Goal: Information Seeking & Learning: Learn about a topic

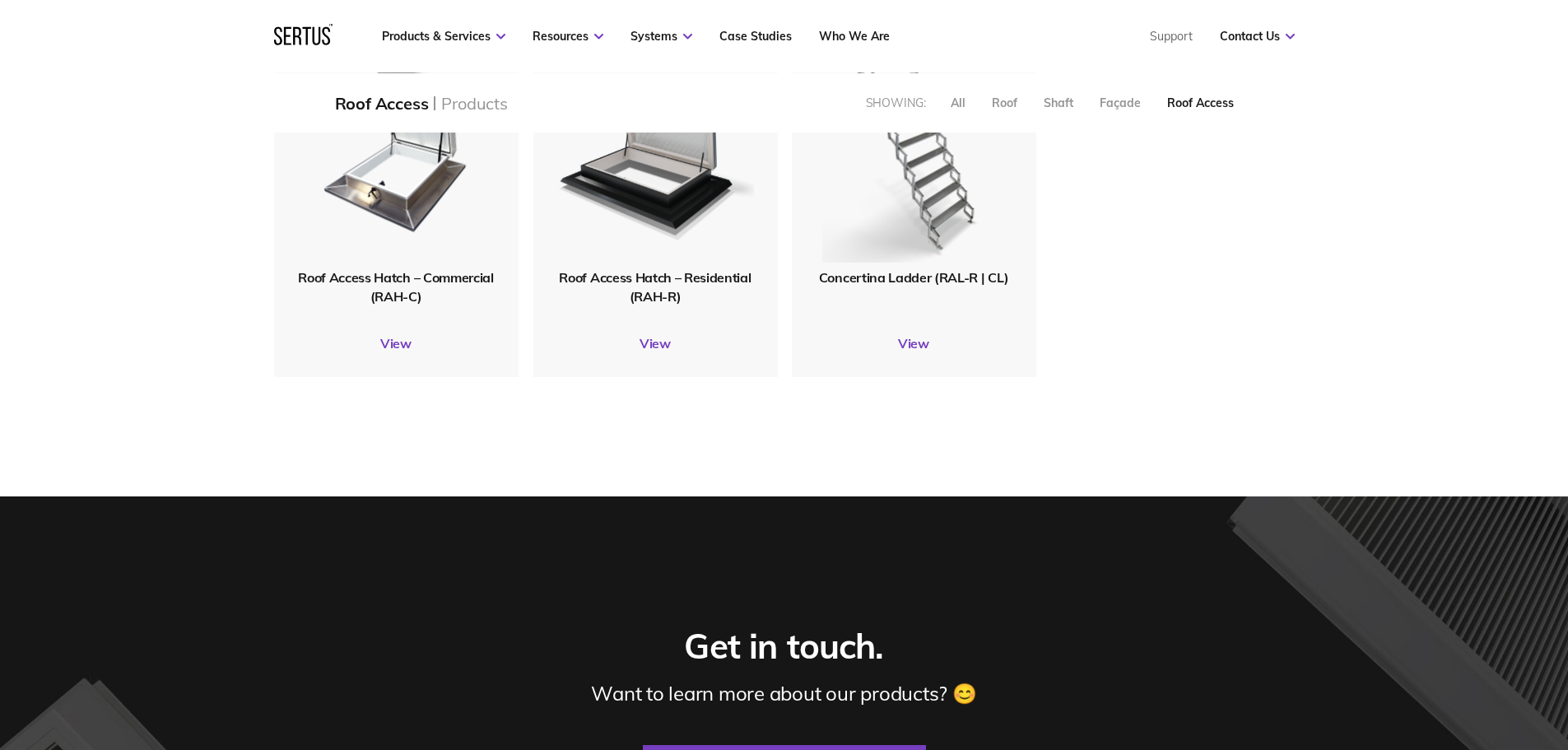
scroll to position [494, 0]
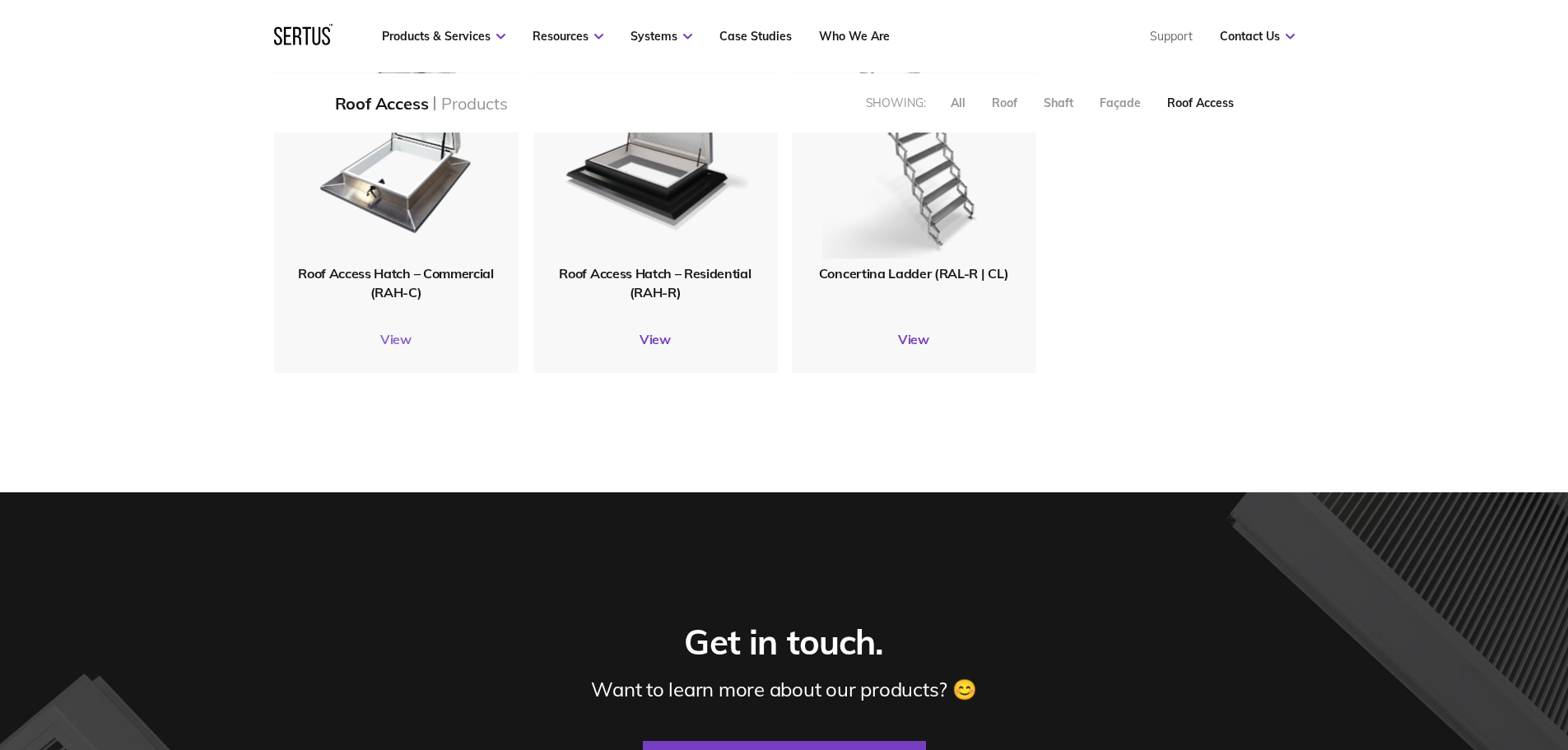
click at [387, 332] on link "View" at bounding box center [396, 339] width 244 height 17
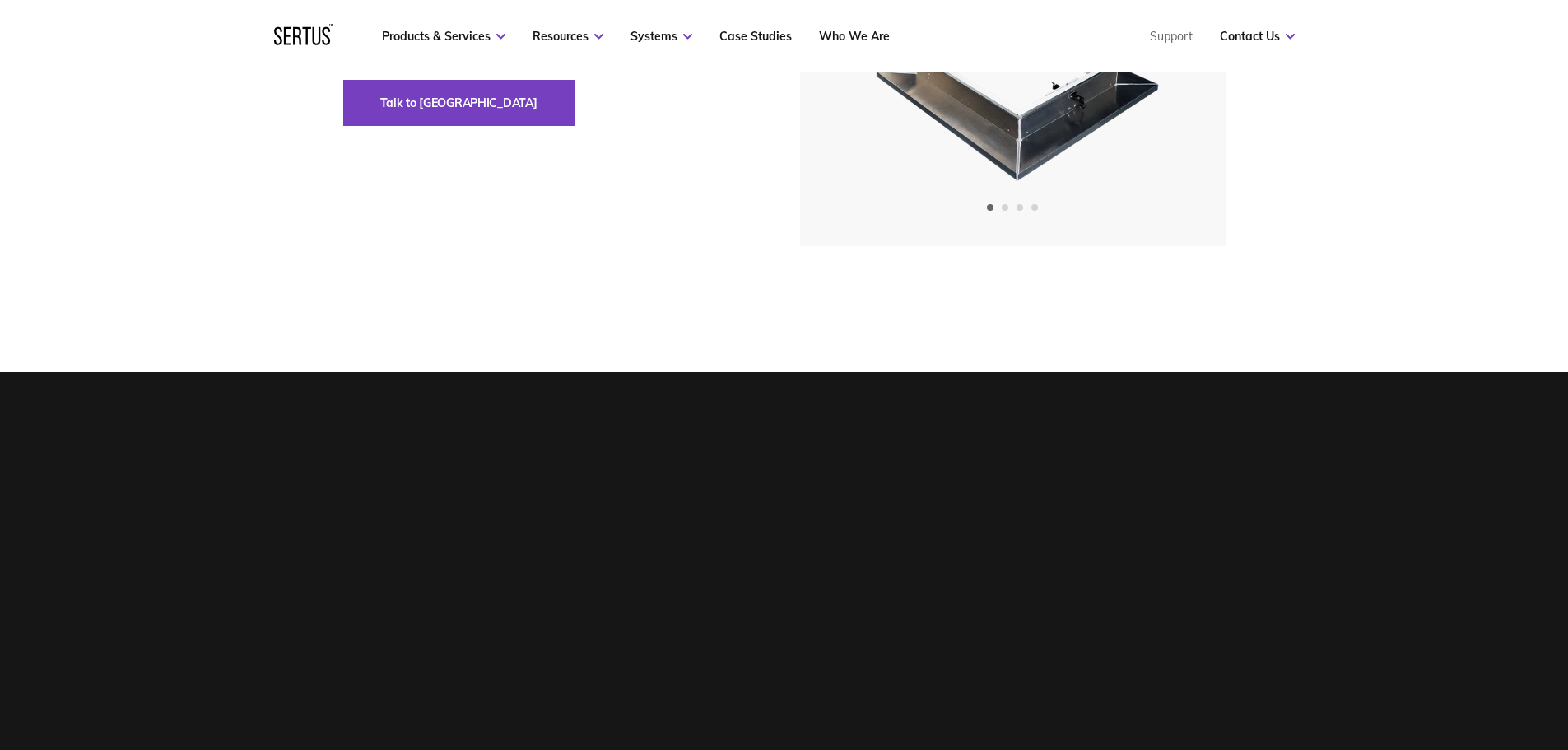
scroll to position [82, 0]
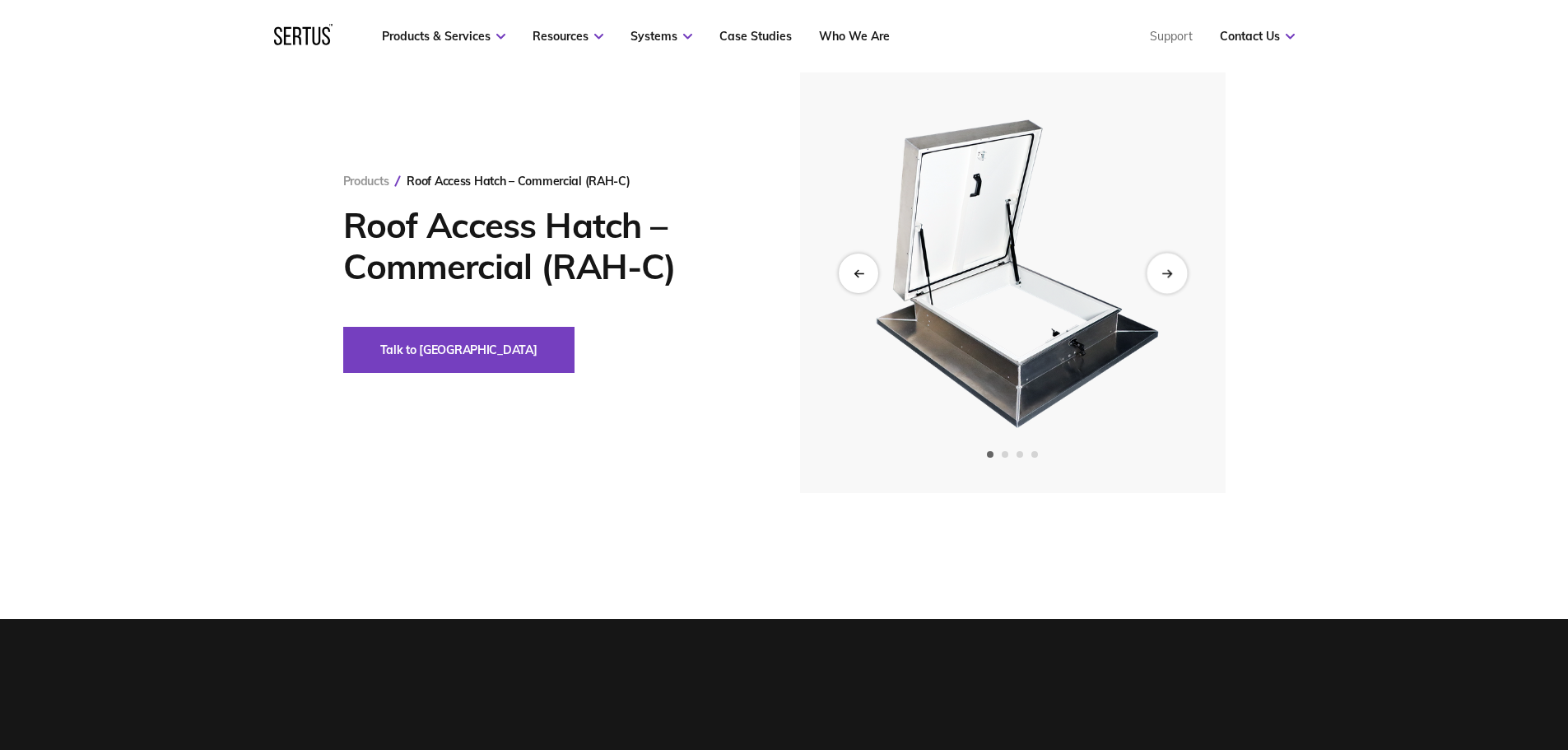
click at [1164, 269] on icon "Next slide" at bounding box center [1167, 272] width 11 height 9
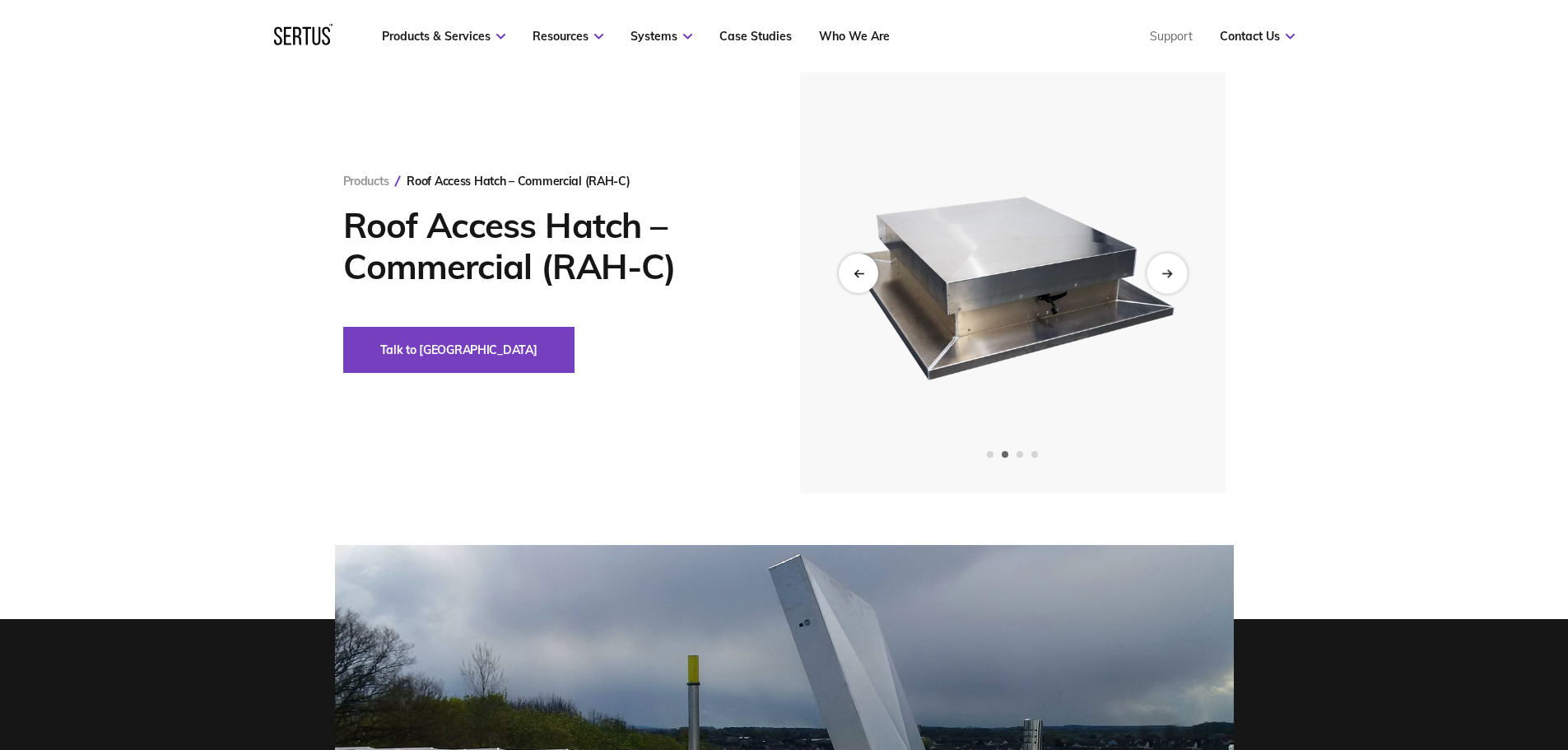
click at [1164, 269] on icon "Next slide" at bounding box center [1167, 272] width 11 height 9
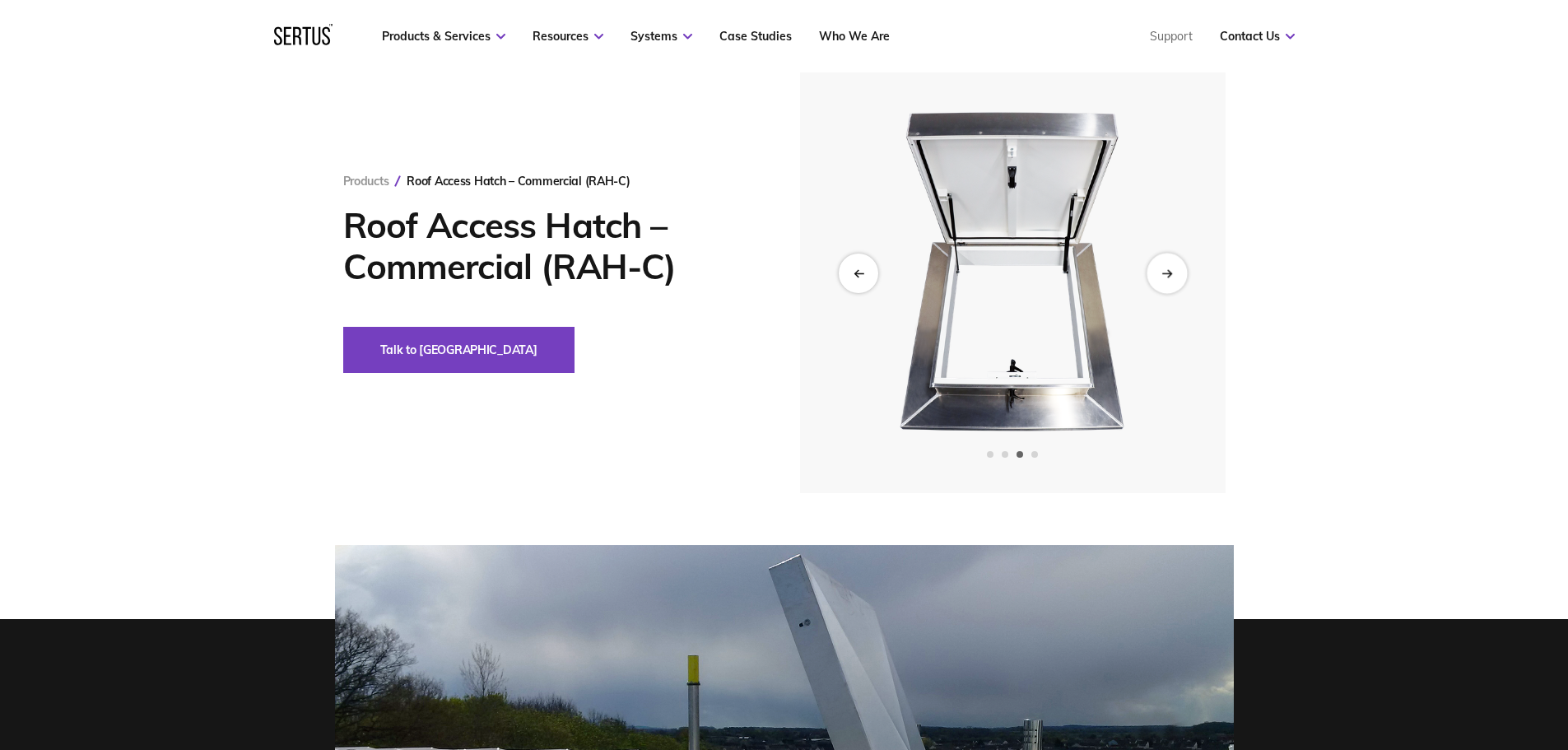
click at [1164, 269] on icon "Next slide" at bounding box center [1167, 272] width 11 height 9
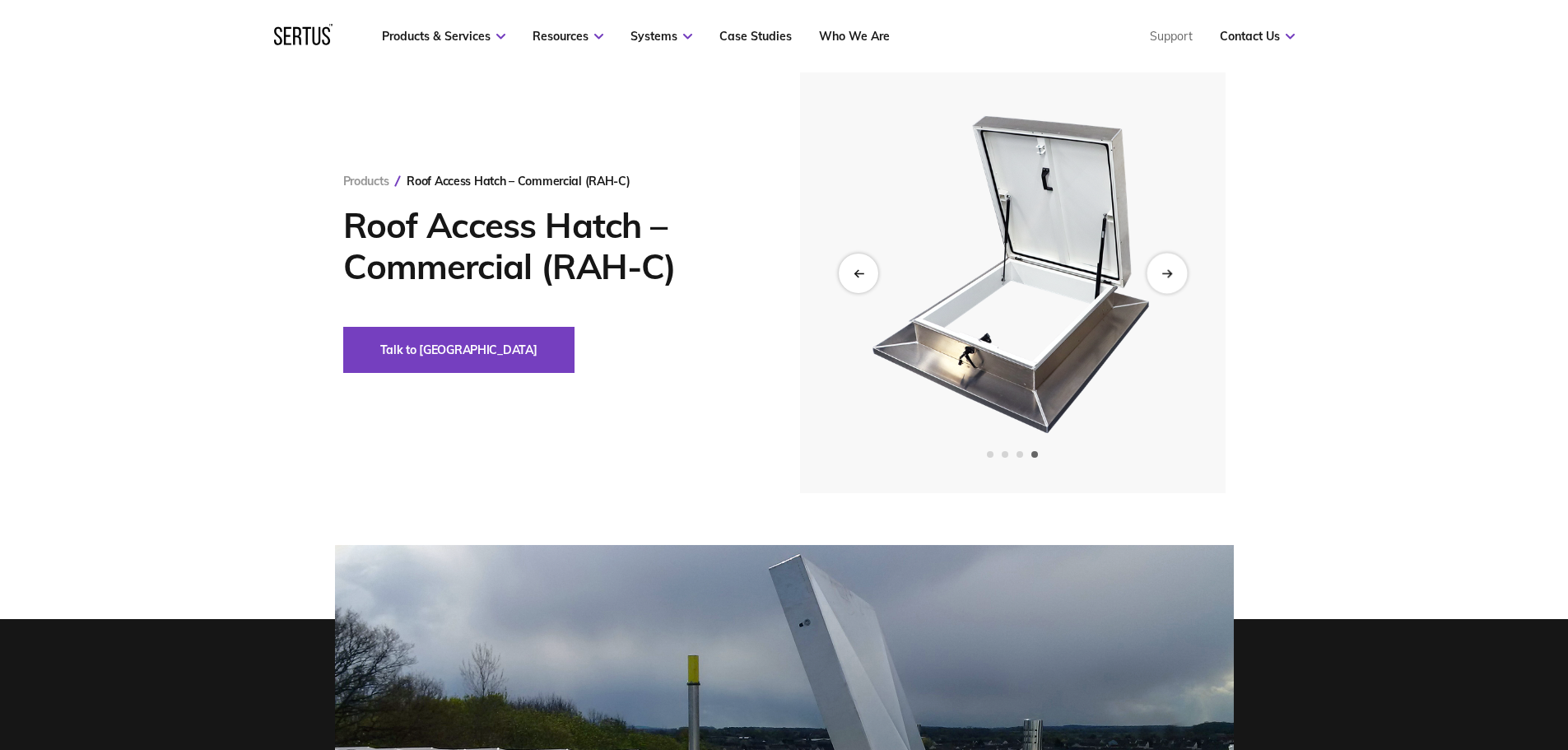
click at [1164, 269] on icon "Next slide" at bounding box center [1167, 272] width 11 height 9
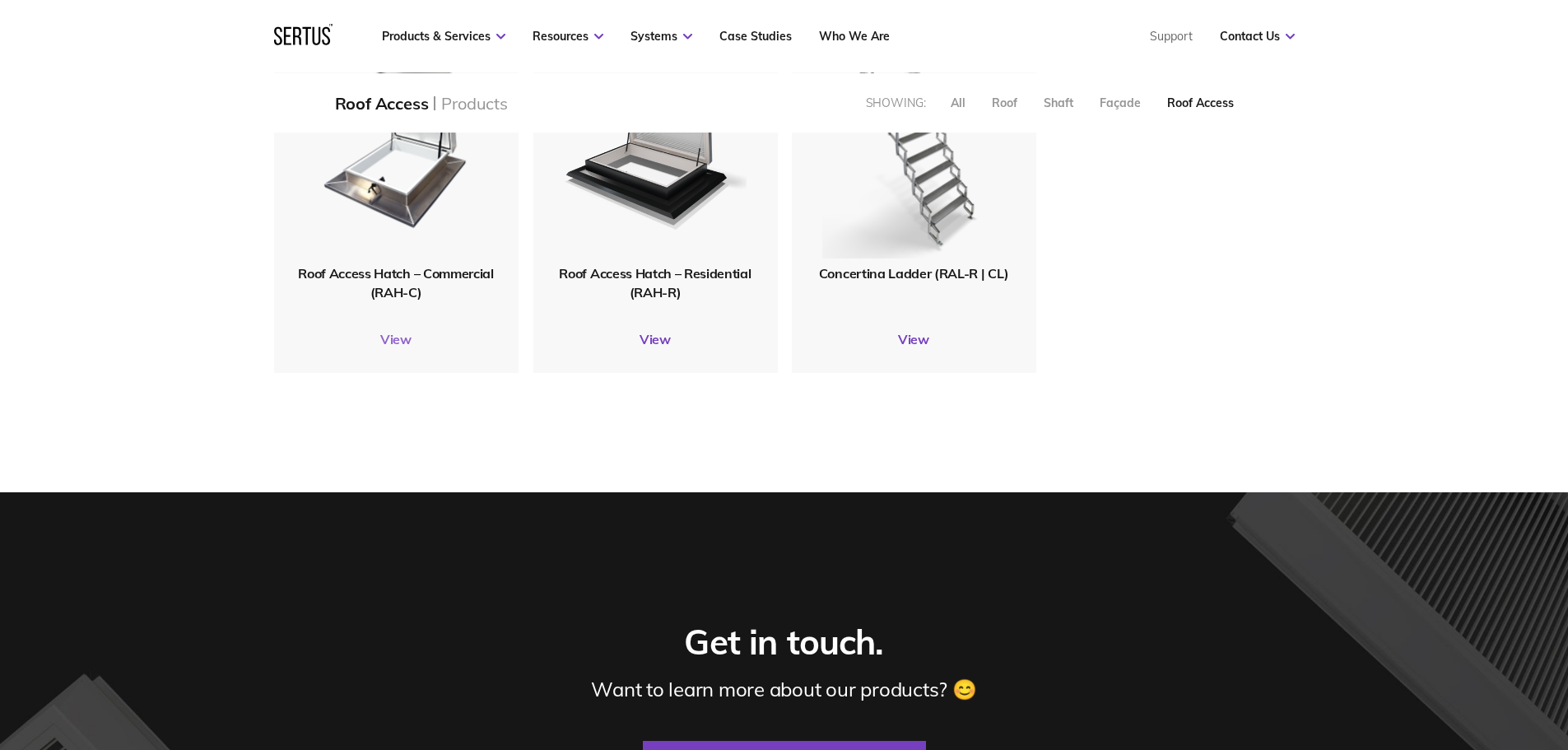
scroll to position [372, 1047]
click at [664, 272] on span "Roof Access Hatch – Residential (RAH-R)" at bounding box center [654, 282] width 192 height 35
click at [648, 330] on div "Roof Access Hatch – Residential (RAH-R) View" at bounding box center [655, 200] width 244 height 346
click at [656, 340] on link "View" at bounding box center [655, 339] width 244 height 17
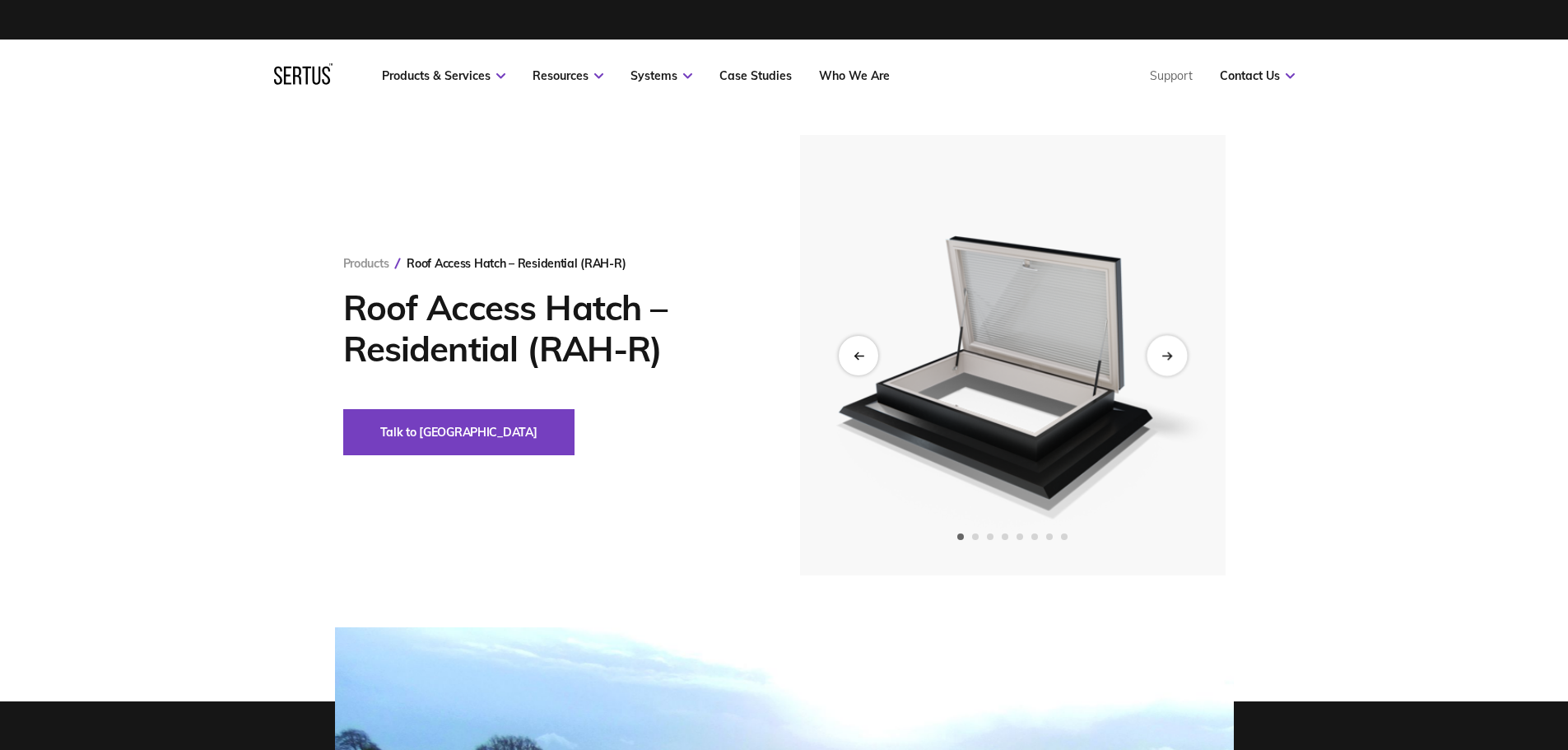
click at [1182, 364] on div "Next slide" at bounding box center [1167, 355] width 41 height 41
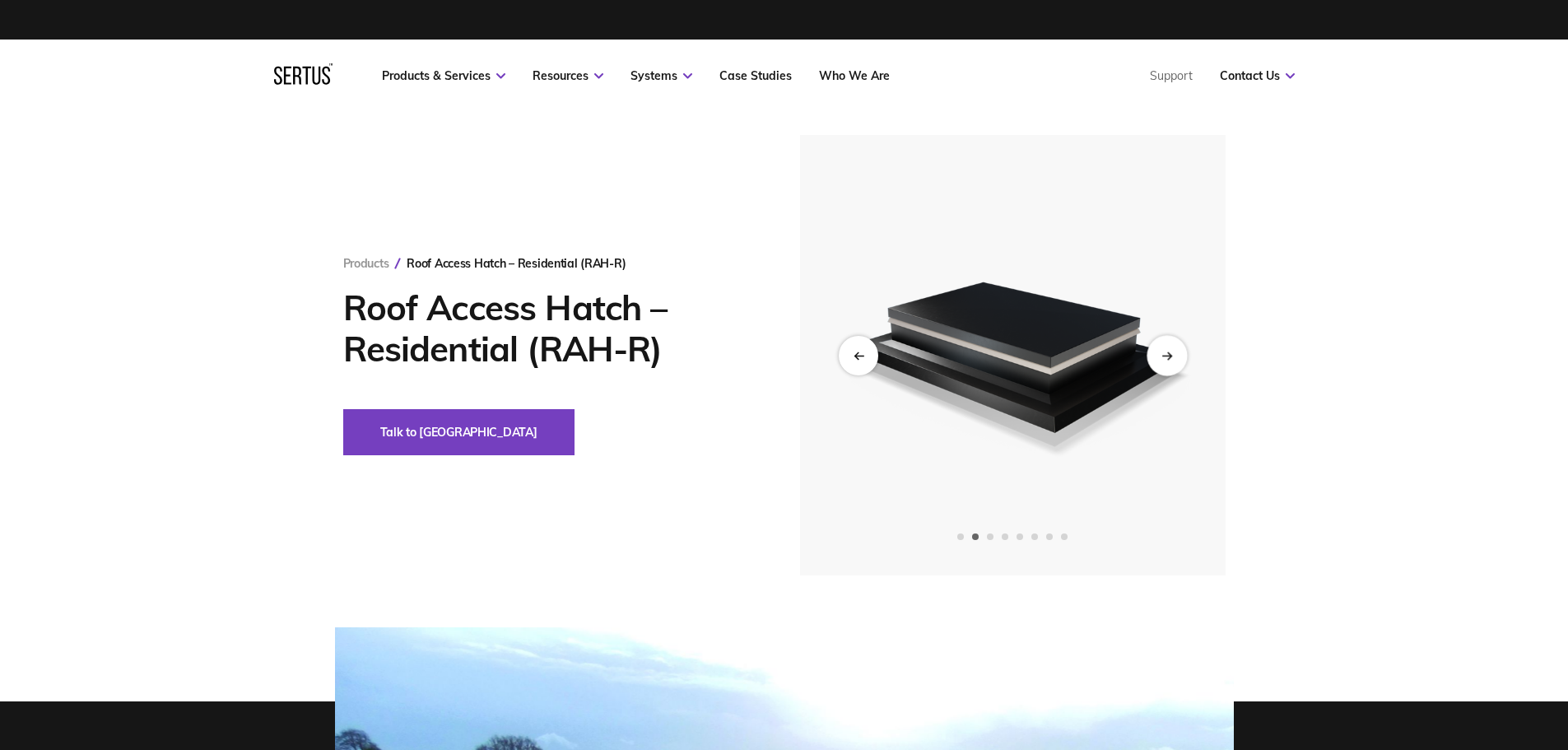
click at [1182, 364] on div "Next slide" at bounding box center [1167, 355] width 41 height 41
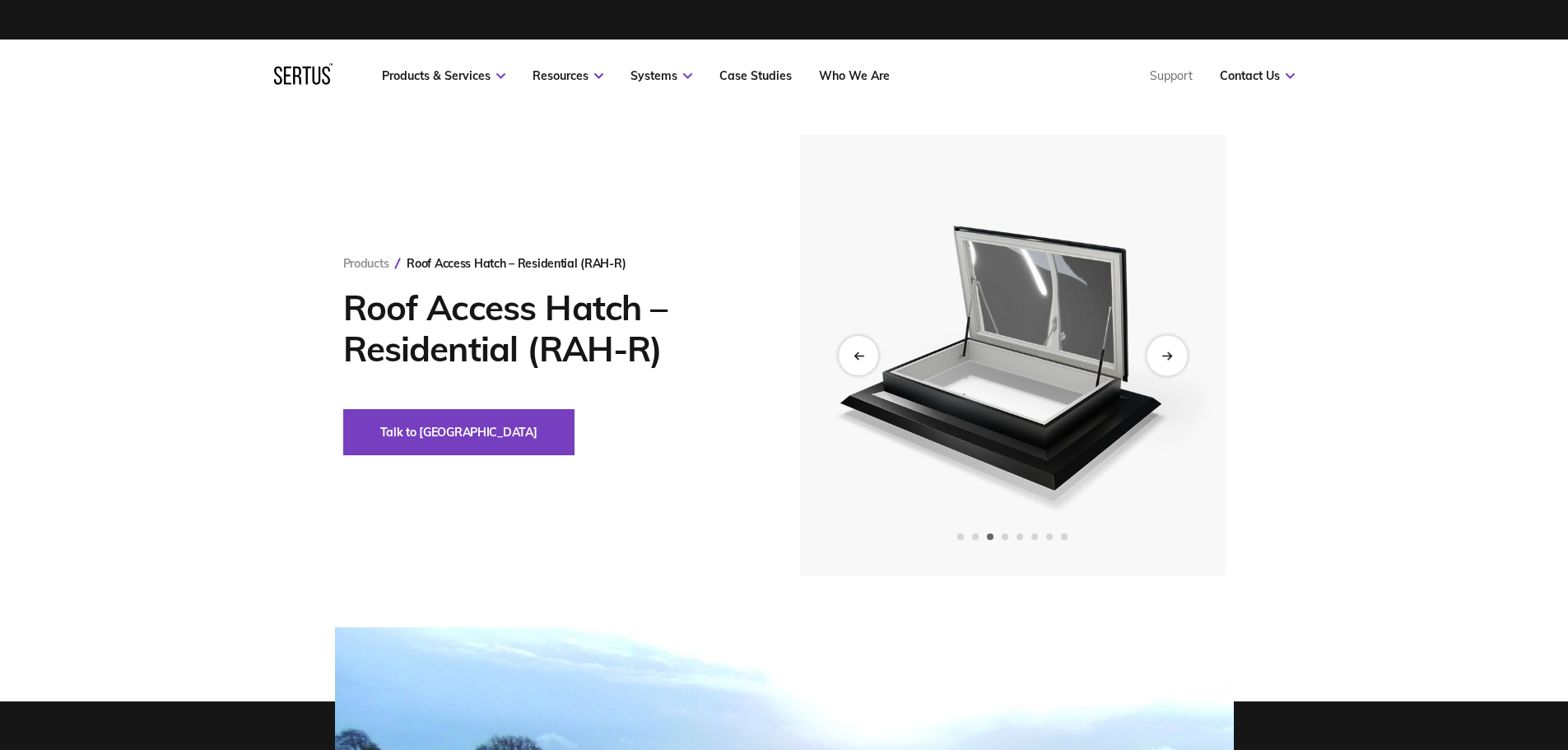
click at [1182, 364] on div "Next slide" at bounding box center [1167, 355] width 41 height 41
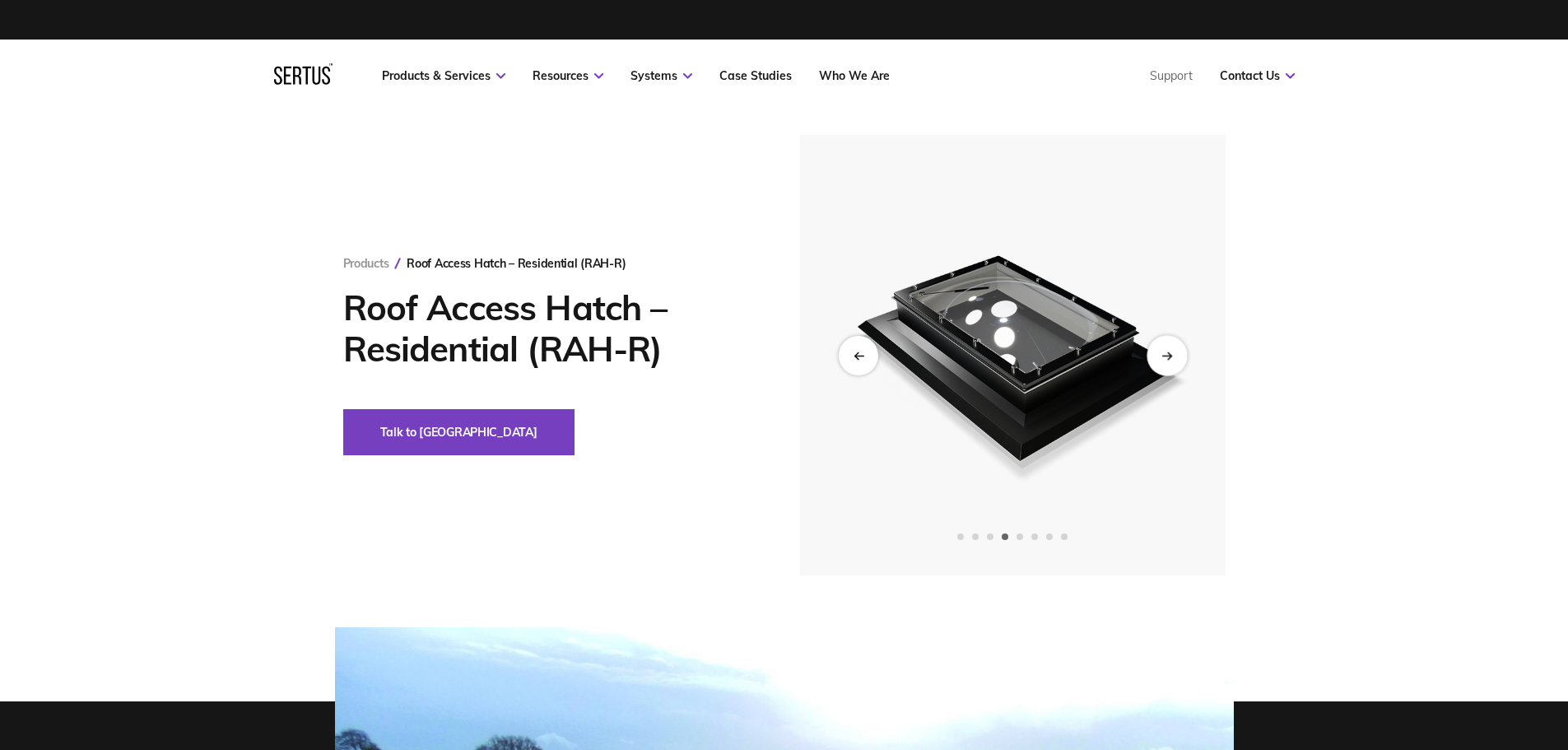
click at [1182, 364] on div "Next slide" at bounding box center [1167, 355] width 41 height 41
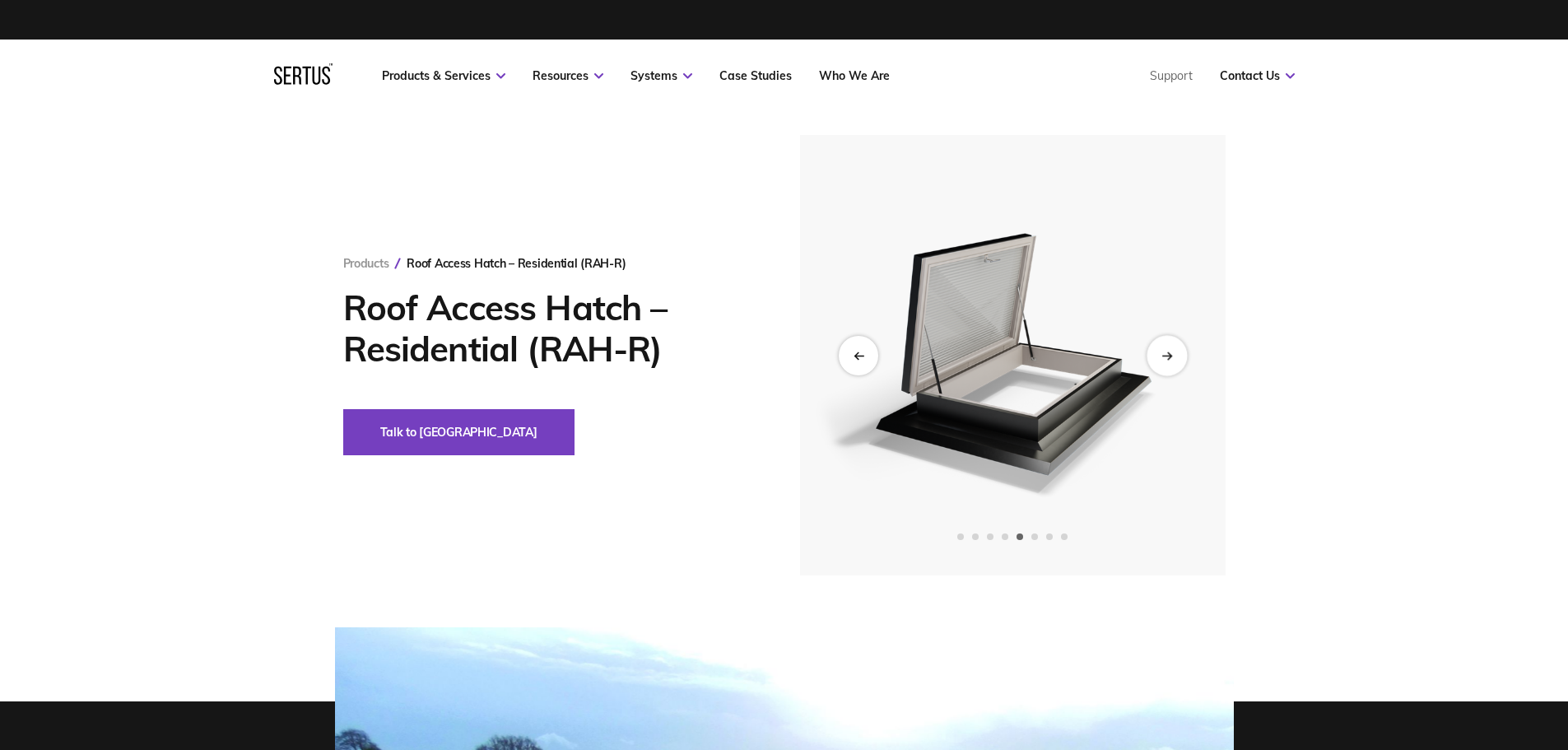
click at [1182, 364] on div "Next slide" at bounding box center [1167, 355] width 41 height 41
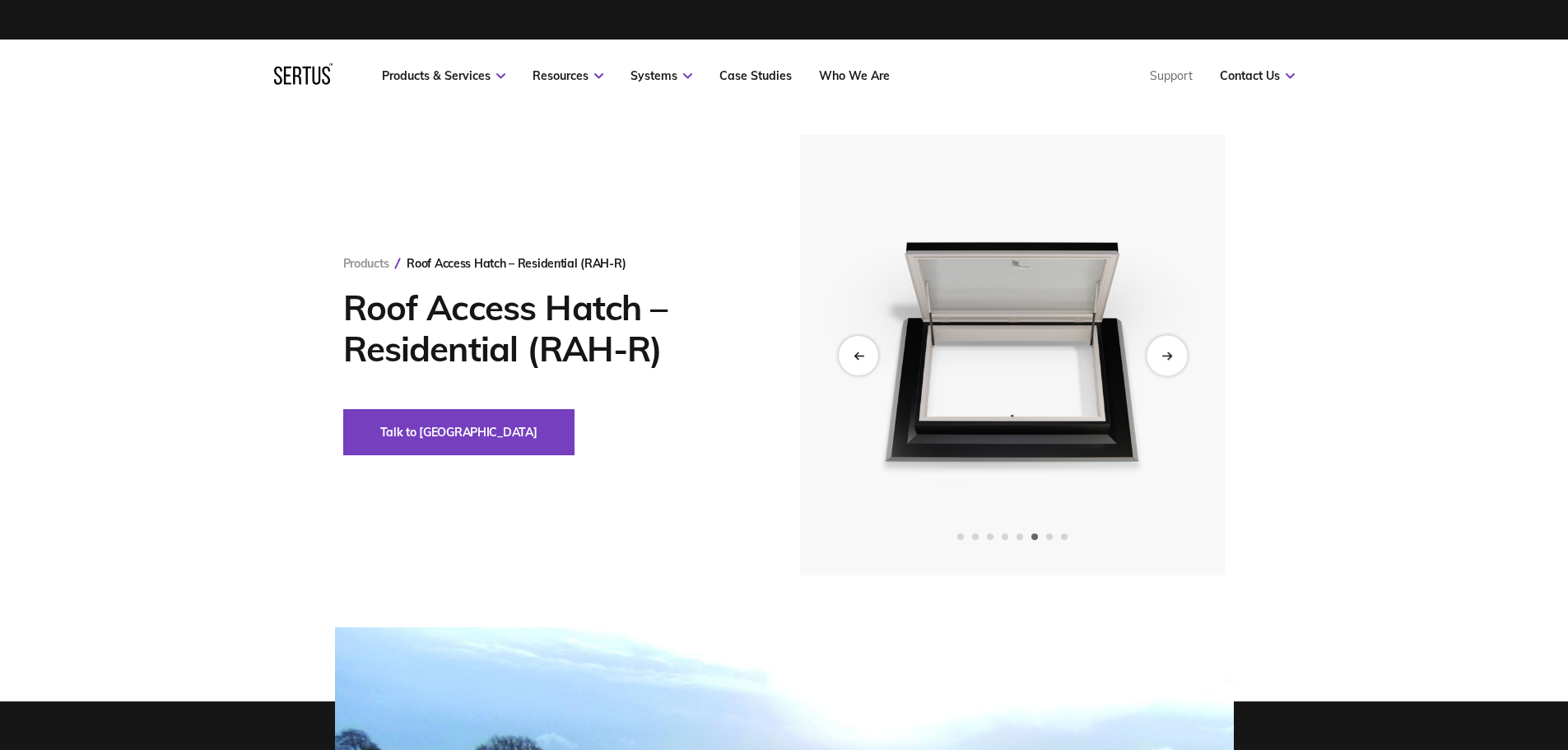
click at [1182, 364] on div "Next slide" at bounding box center [1167, 355] width 41 height 41
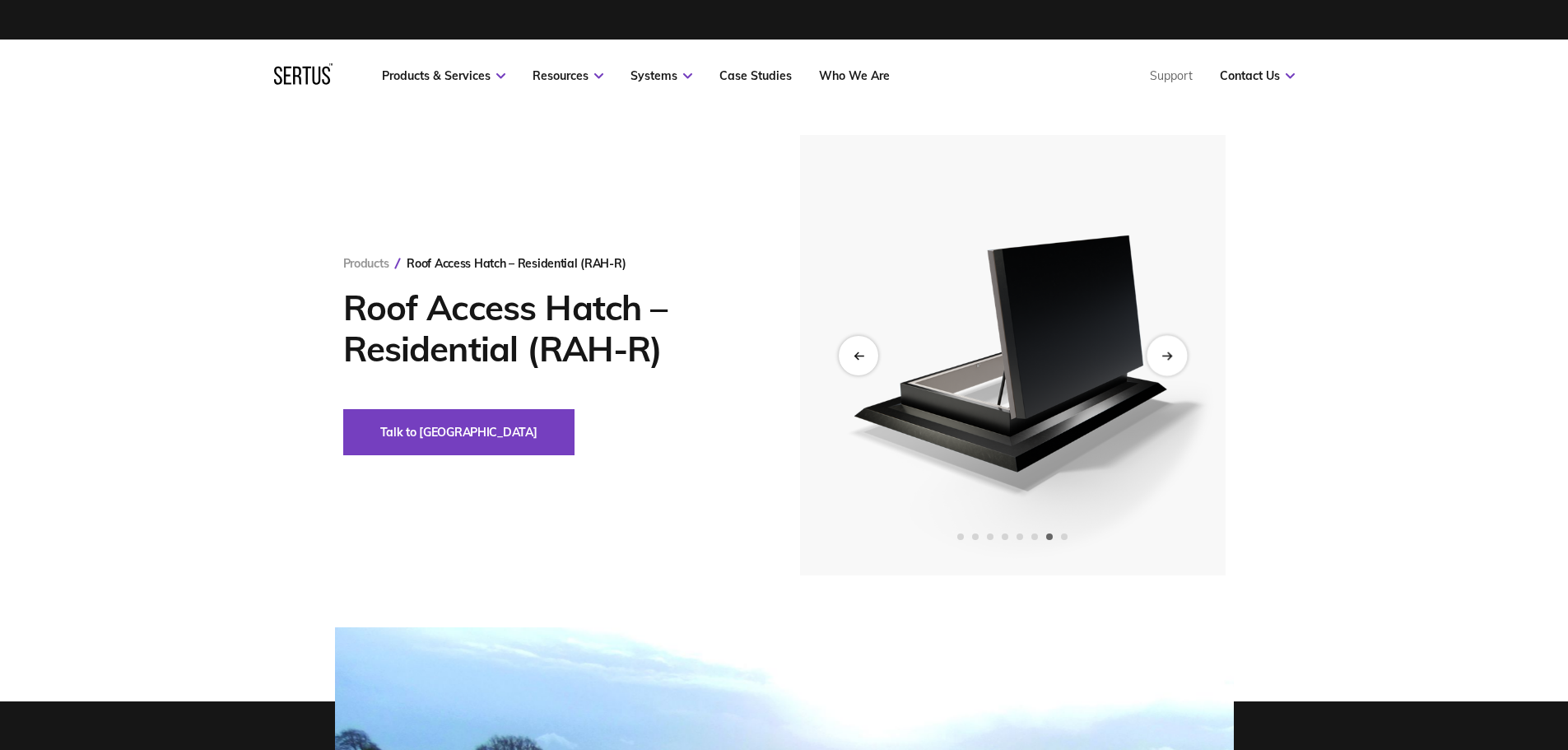
click at [1182, 364] on div "Next slide" at bounding box center [1167, 355] width 41 height 41
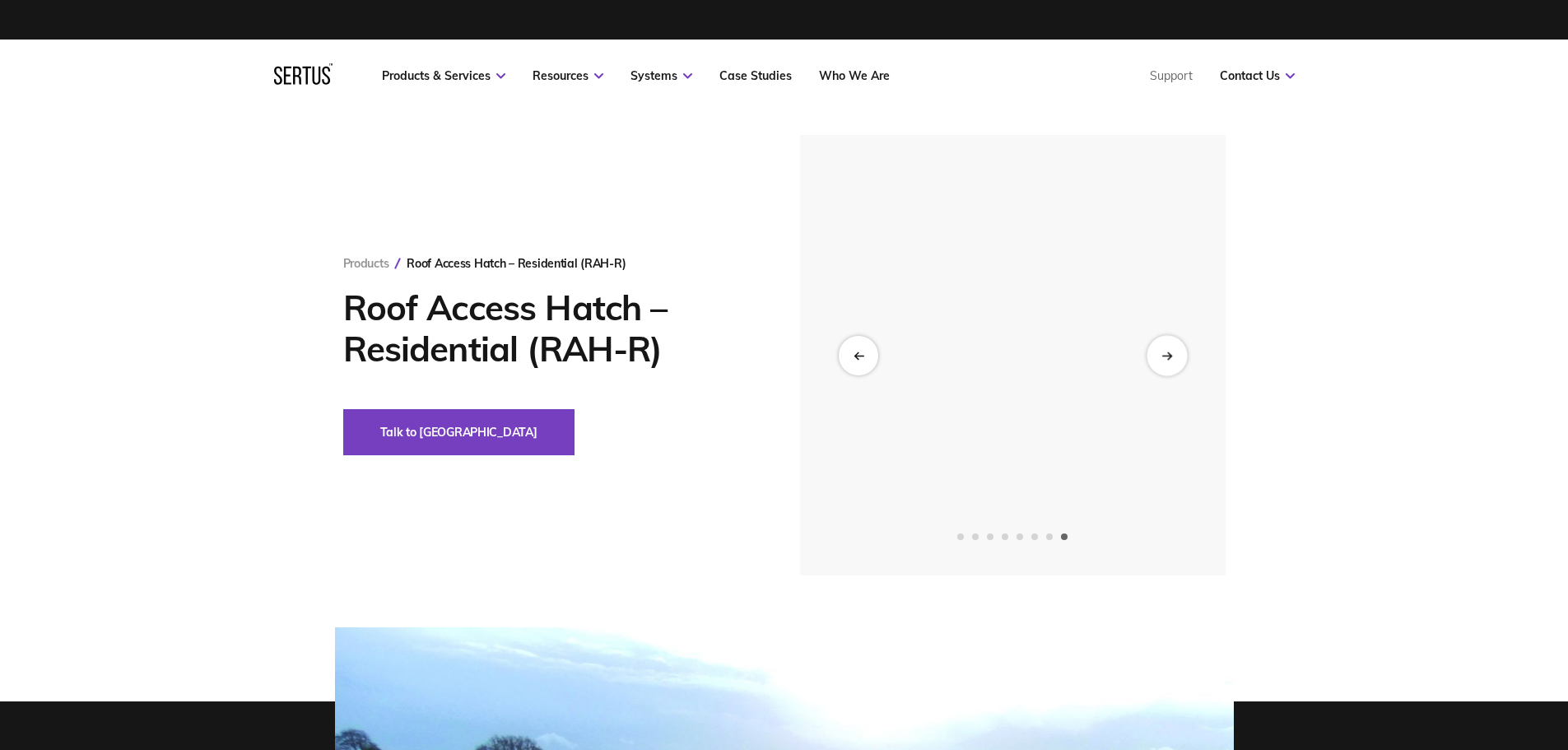
click at [1182, 364] on div "Next slide" at bounding box center [1167, 355] width 41 height 41
